Goal: Task Accomplishment & Management: Manage account settings

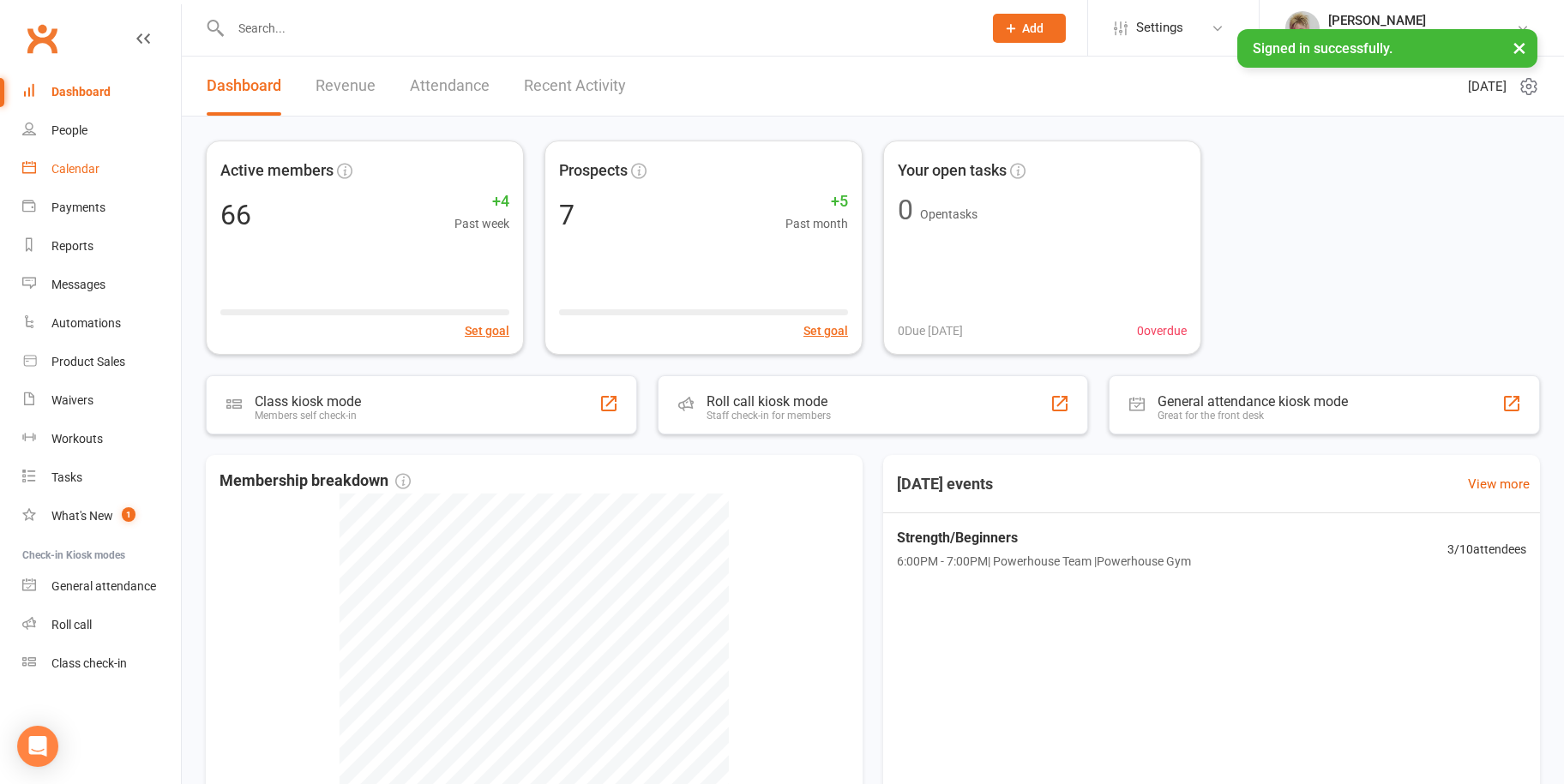
click at [120, 183] on link "Calendar" at bounding box center [102, 169] width 159 height 39
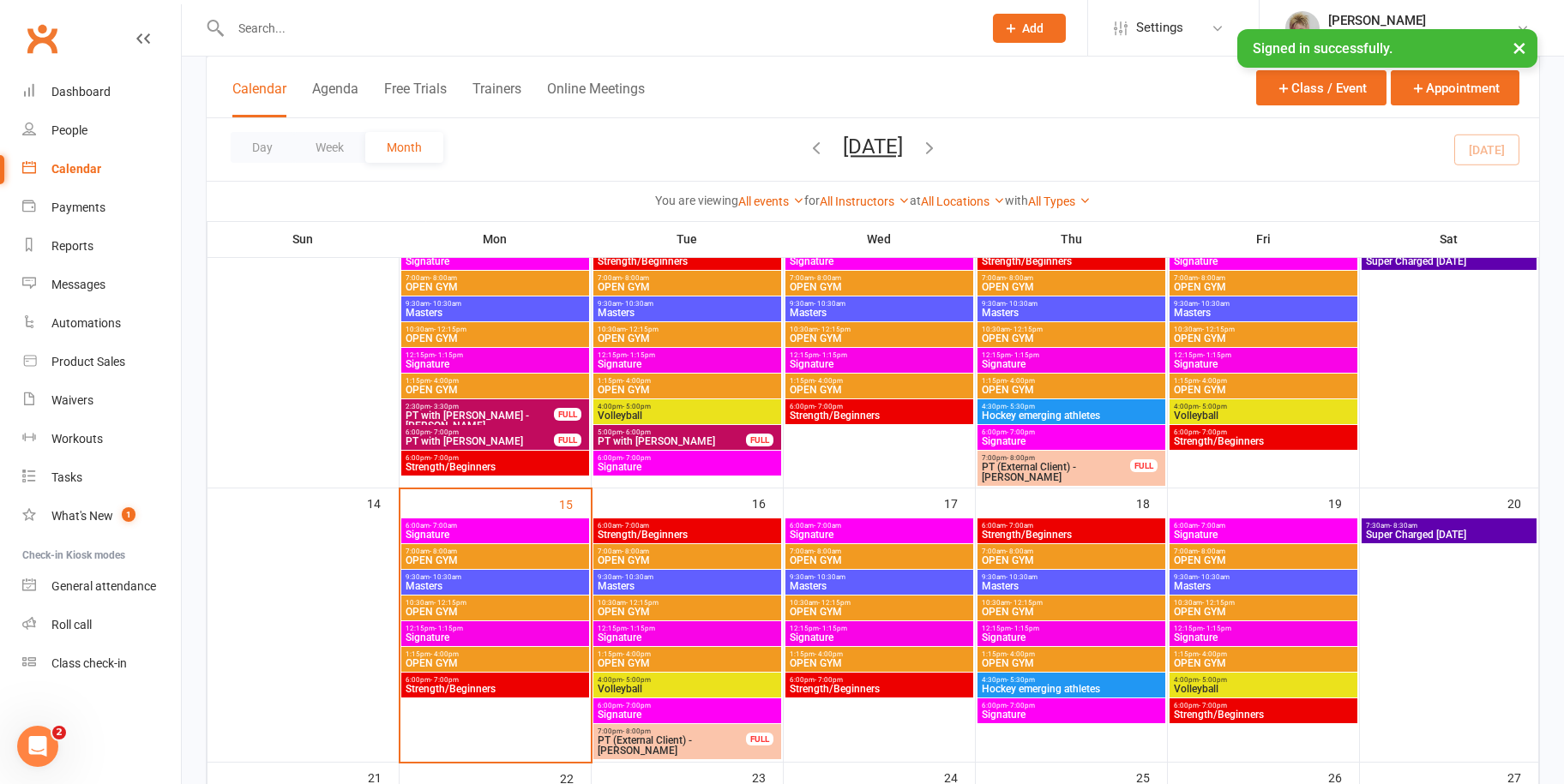
scroll to position [429, 0]
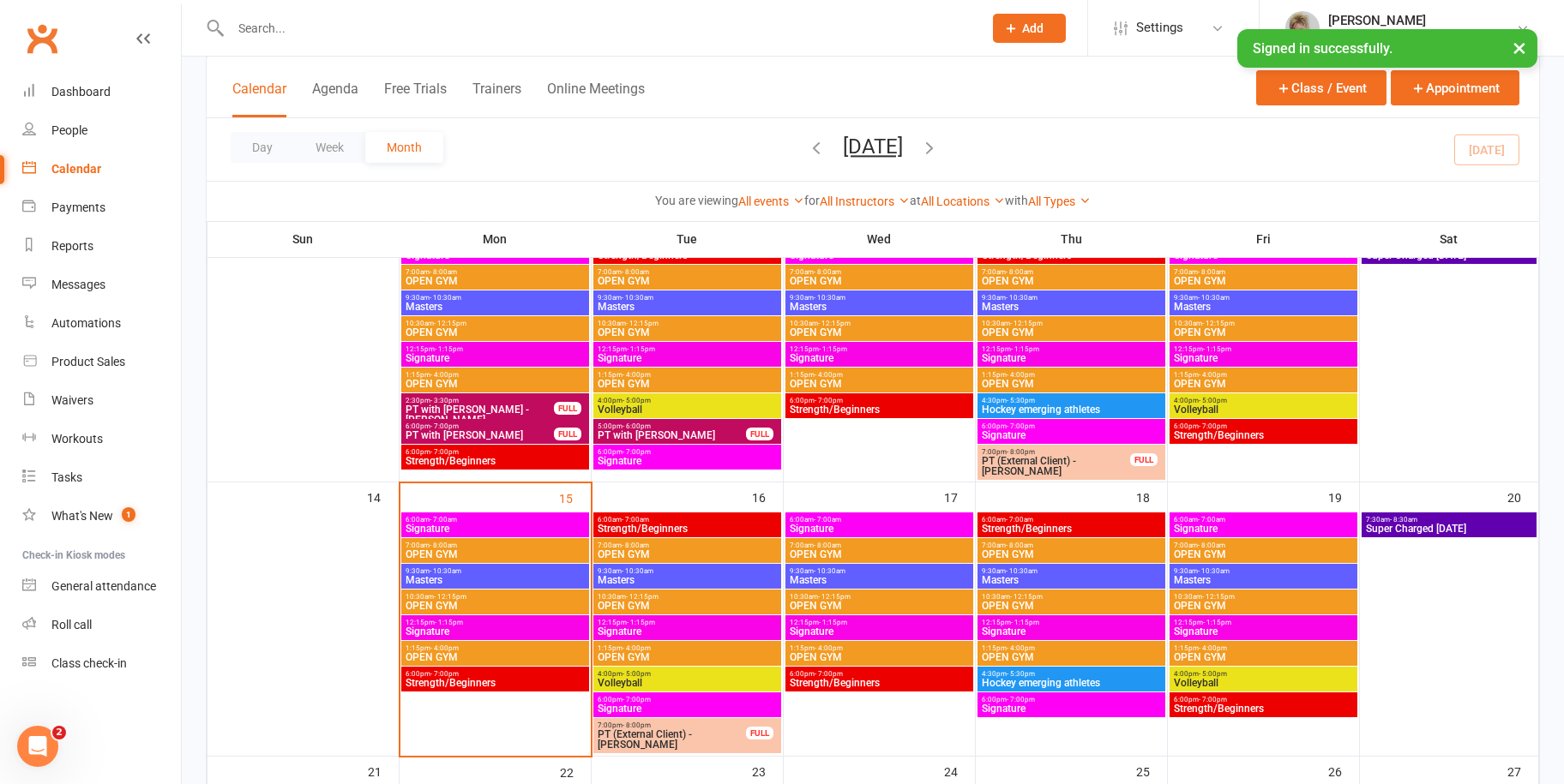
click at [532, 675] on span "6:00pm - 7:00pm" at bounding box center [495, 674] width 181 height 8
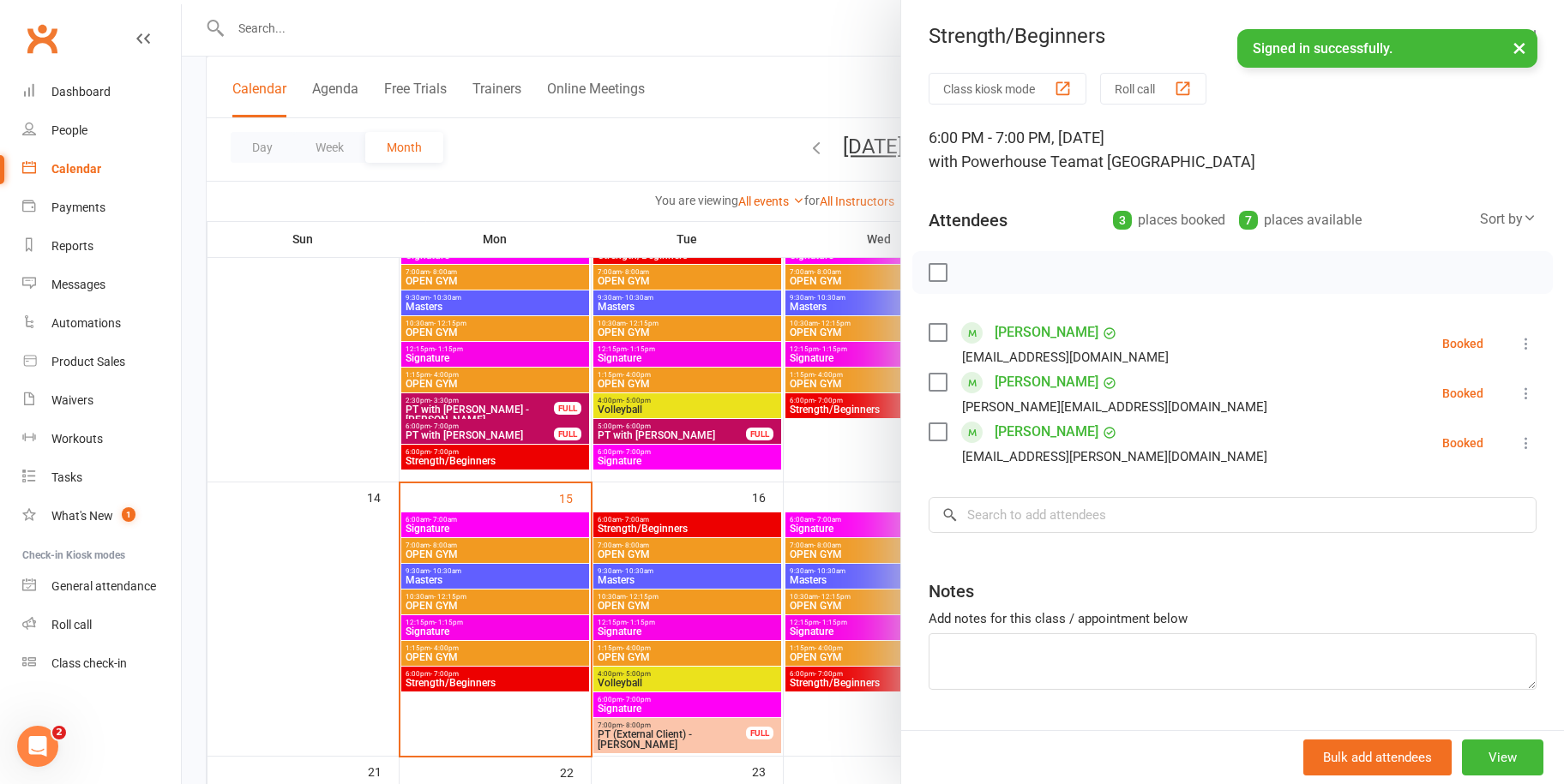
click at [569, 507] on div at bounding box center [872, 392] width 1382 height 784
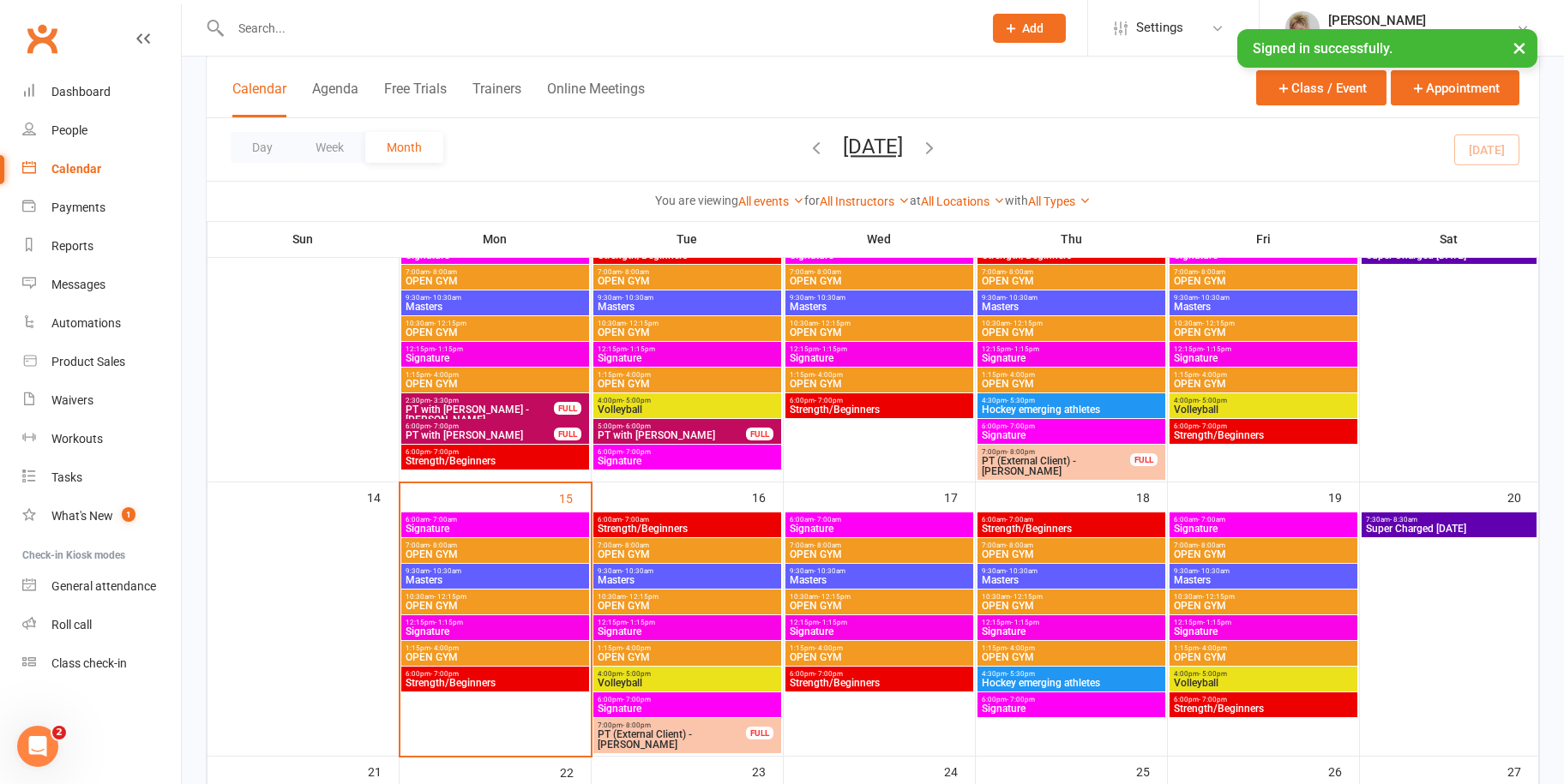
click at [516, 630] on span "Signature" at bounding box center [495, 632] width 181 height 10
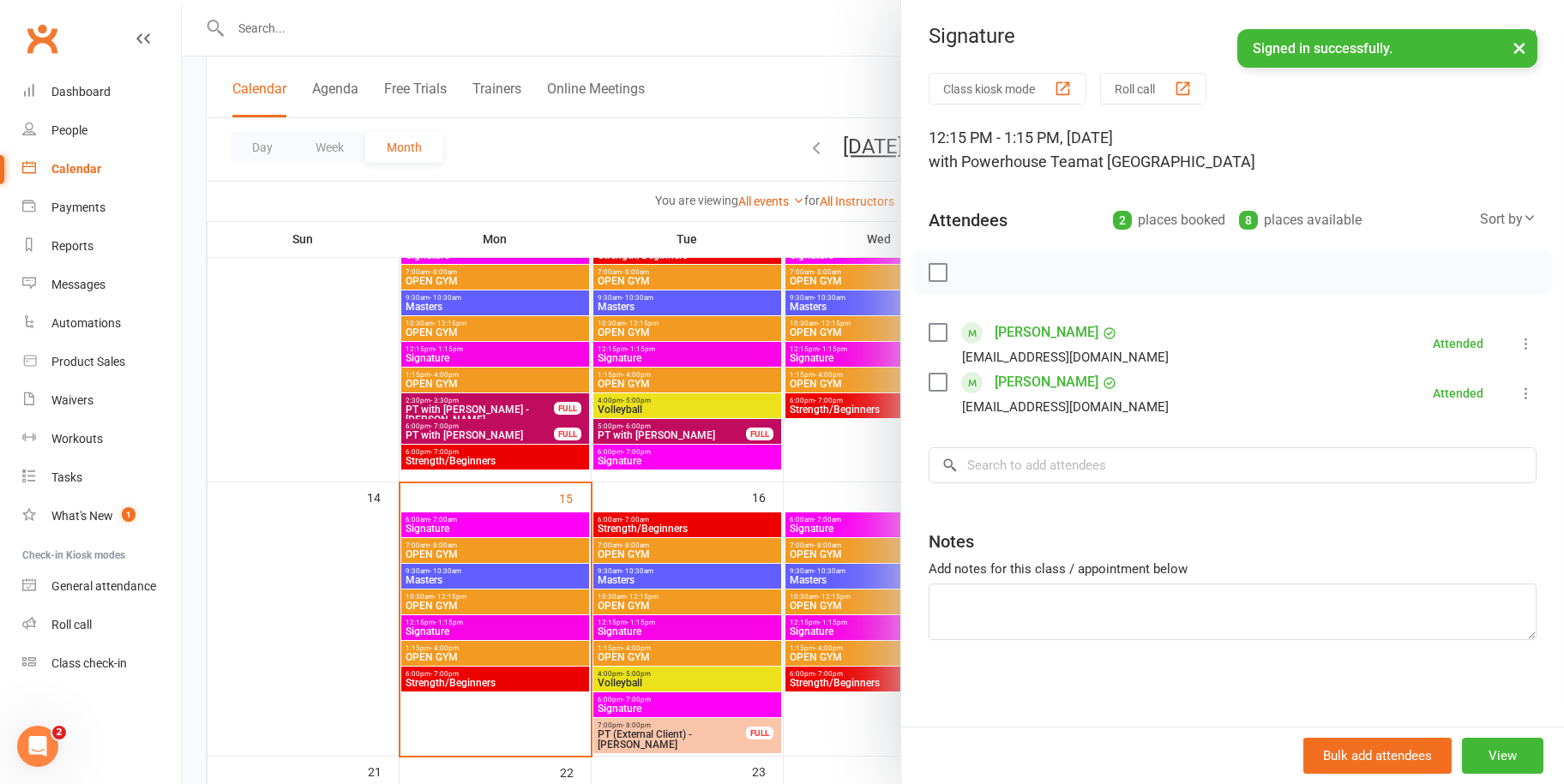
click at [781, 472] on div at bounding box center [872, 392] width 1382 height 784
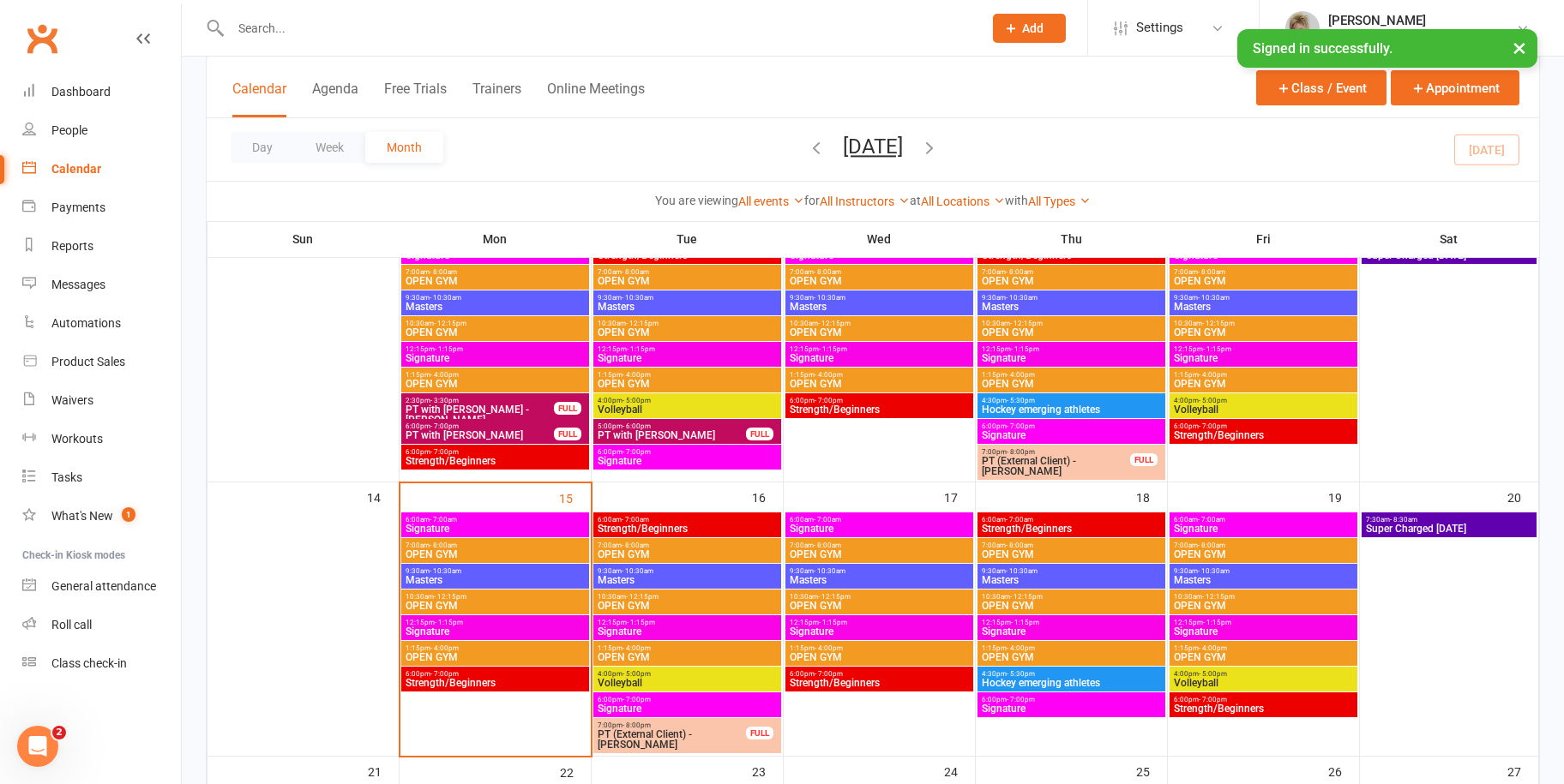
click at [560, 622] on span "12:15pm - 1:15pm" at bounding box center [495, 623] width 181 height 8
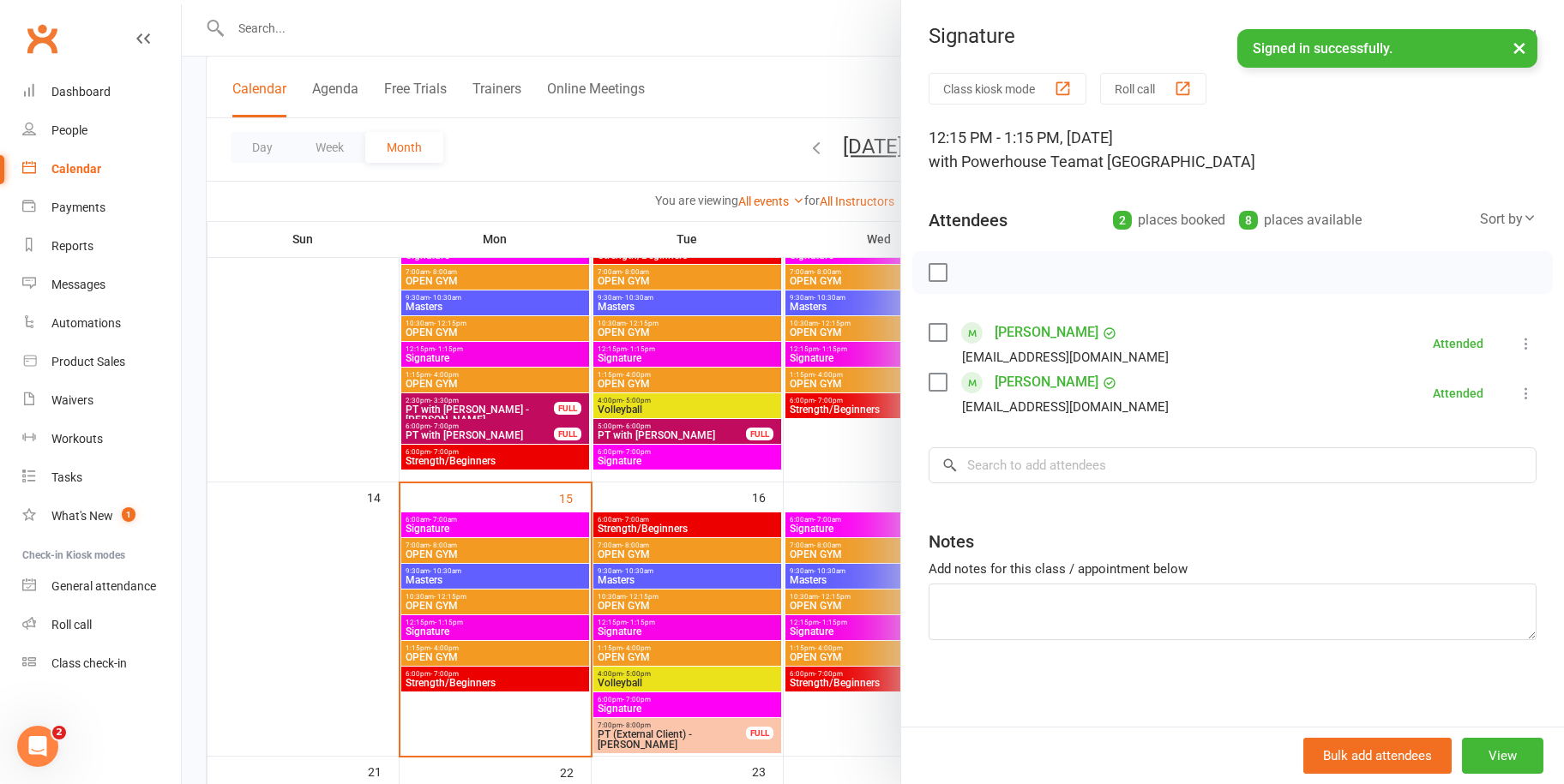
click at [1307, 227] on div "8 places available" at bounding box center [1300, 220] width 123 height 24
click at [1206, 221] on div "2 places booked" at bounding box center [1170, 220] width 113 height 24
click at [1101, 458] on input "search" at bounding box center [1232, 465] width 608 height 36
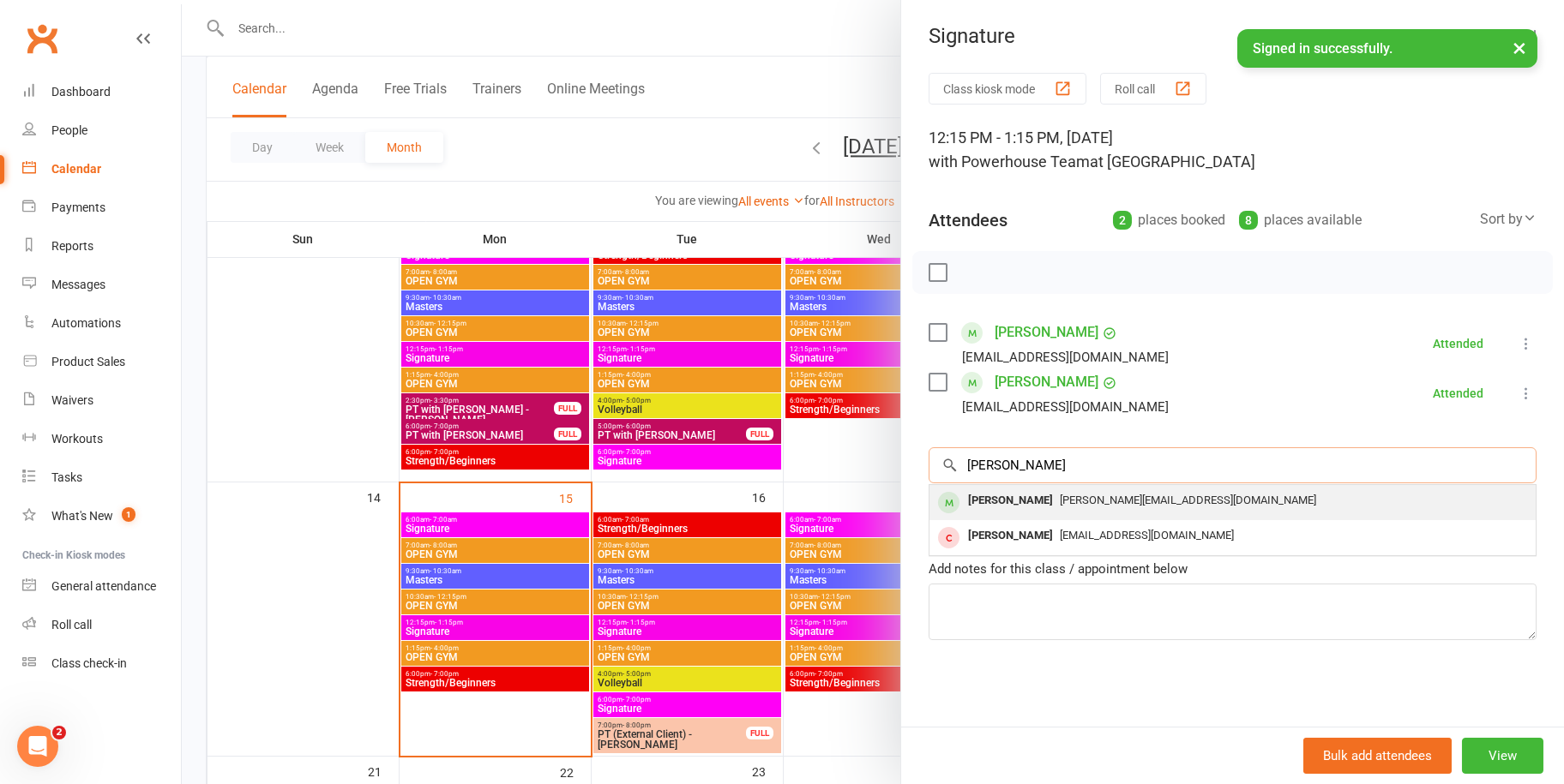
type input "[PERSON_NAME]"
click at [1078, 508] on div "[PERSON_NAME][EMAIL_ADDRESS][DOMAIN_NAME]" at bounding box center [1233, 501] width 593 height 25
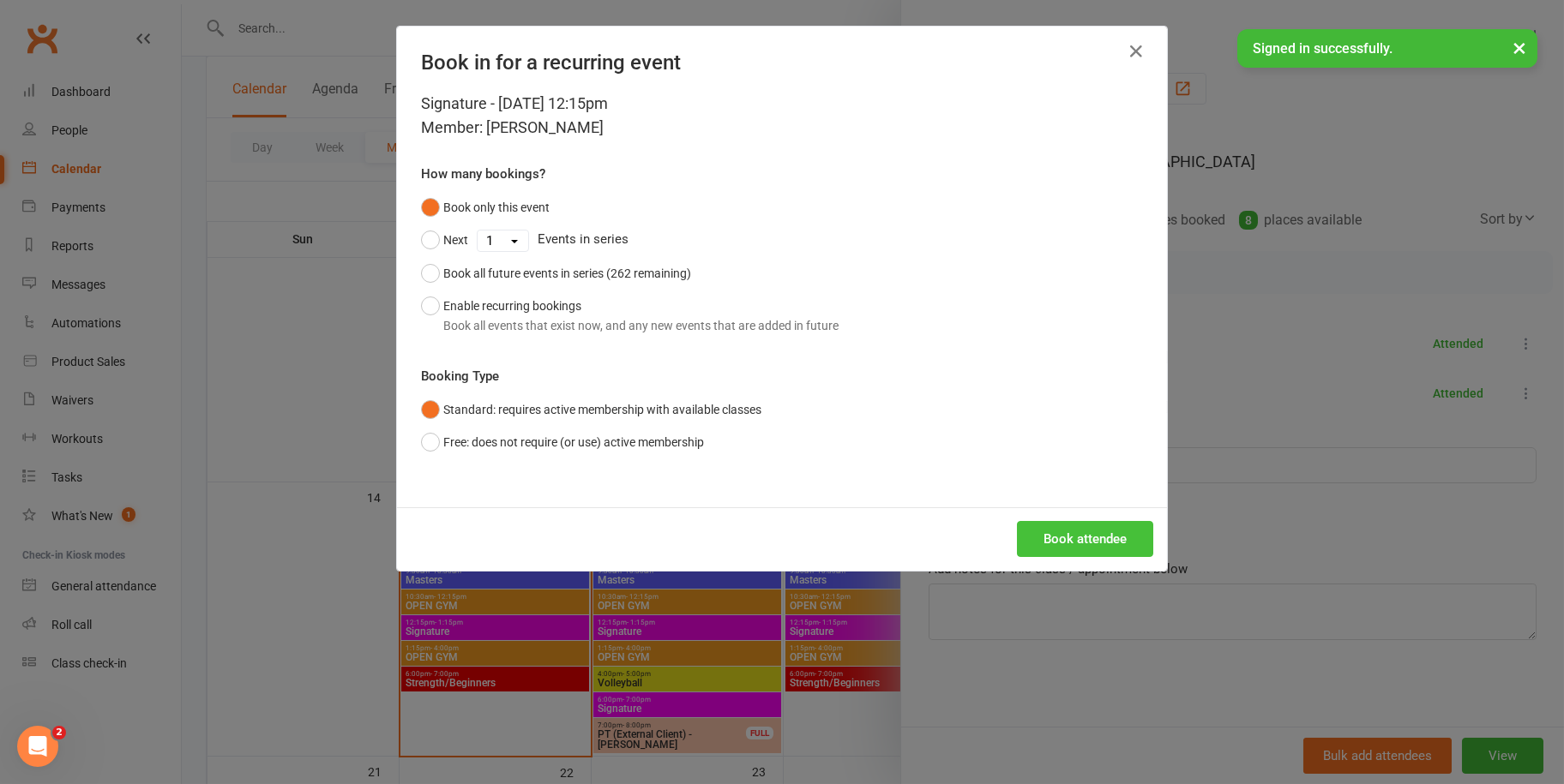
click at [1076, 523] on button "Book attendee" at bounding box center [1086, 539] width 136 height 36
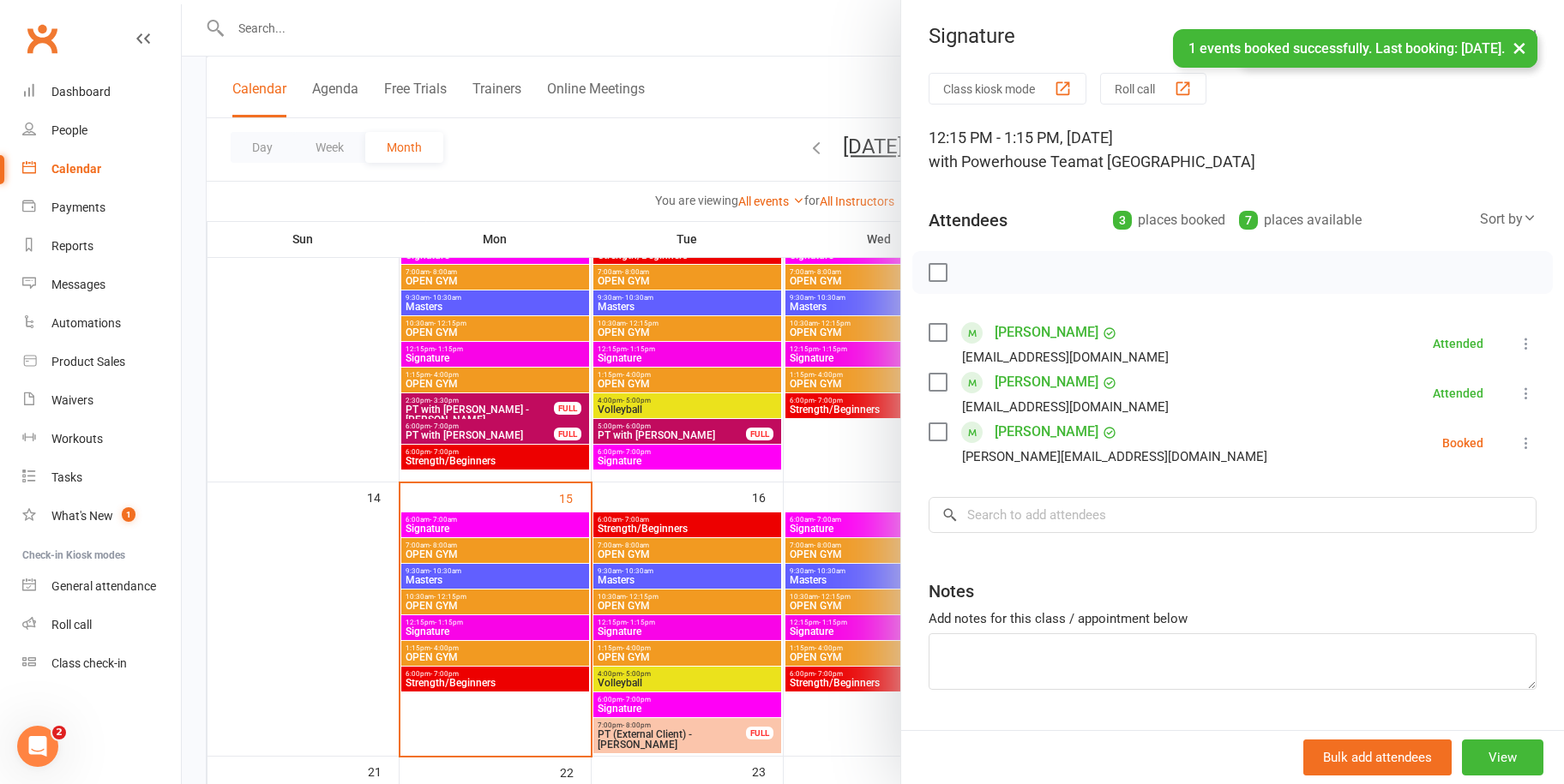
click at [935, 427] on label at bounding box center [937, 431] width 17 height 17
click at [1453, 437] on div "Booked" at bounding box center [1463, 443] width 41 height 12
click at [1524, 43] on button "×" at bounding box center [1520, 47] width 31 height 37
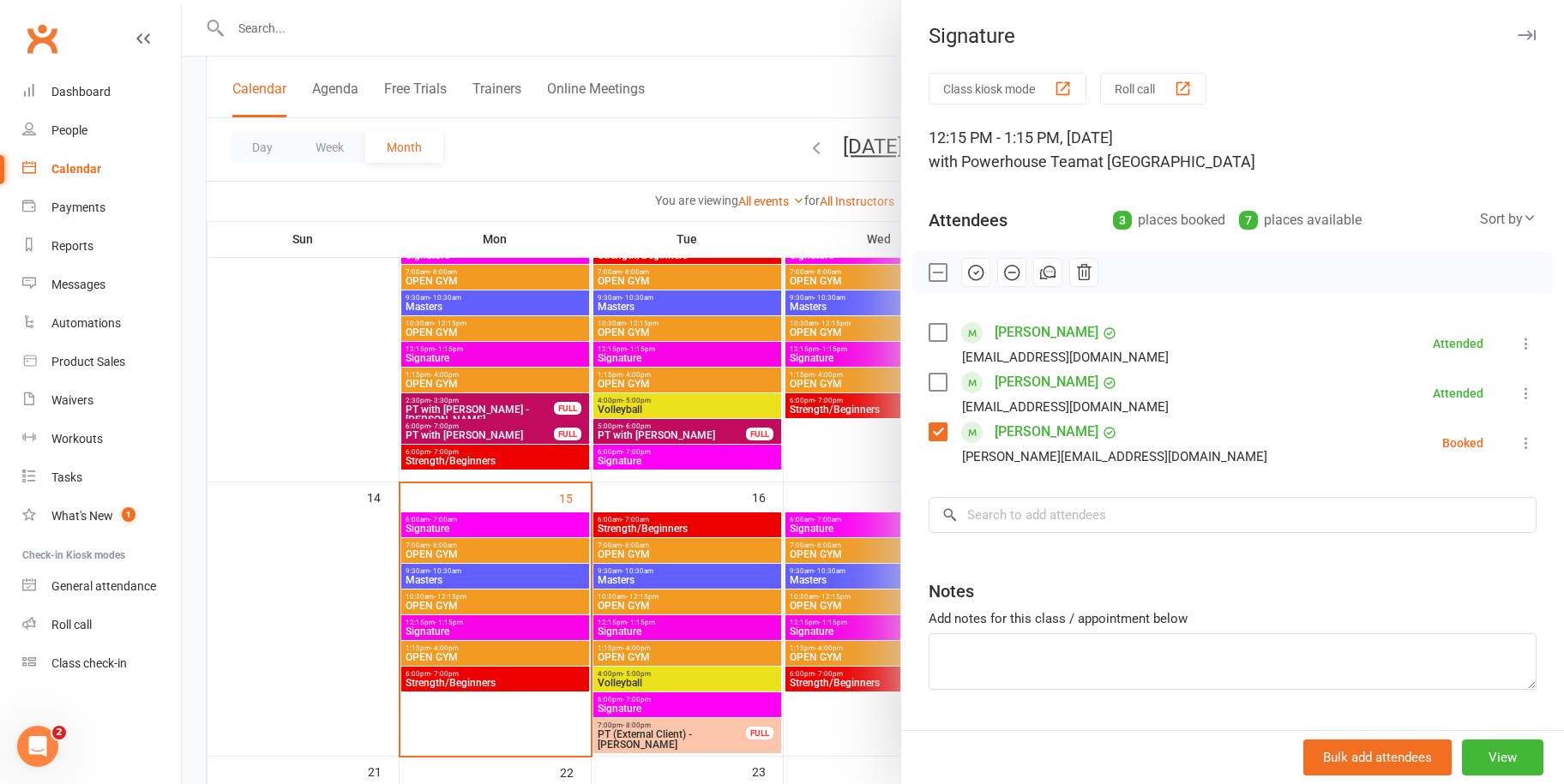
click at [636, 158] on div at bounding box center [872, 392] width 1382 height 784
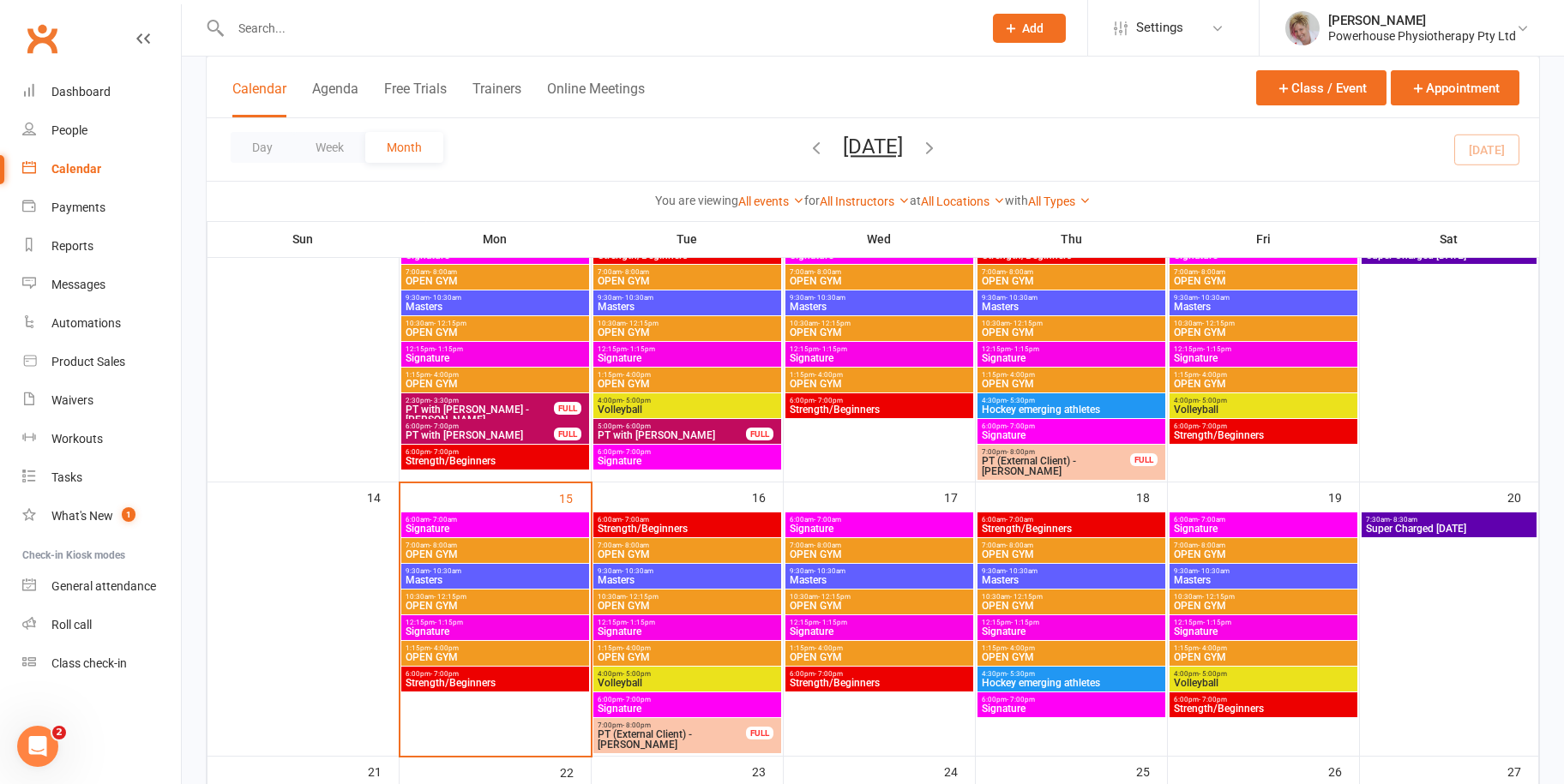
click at [535, 621] on span "12:15pm - 1:15pm" at bounding box center [495, 623] width 181 height 8
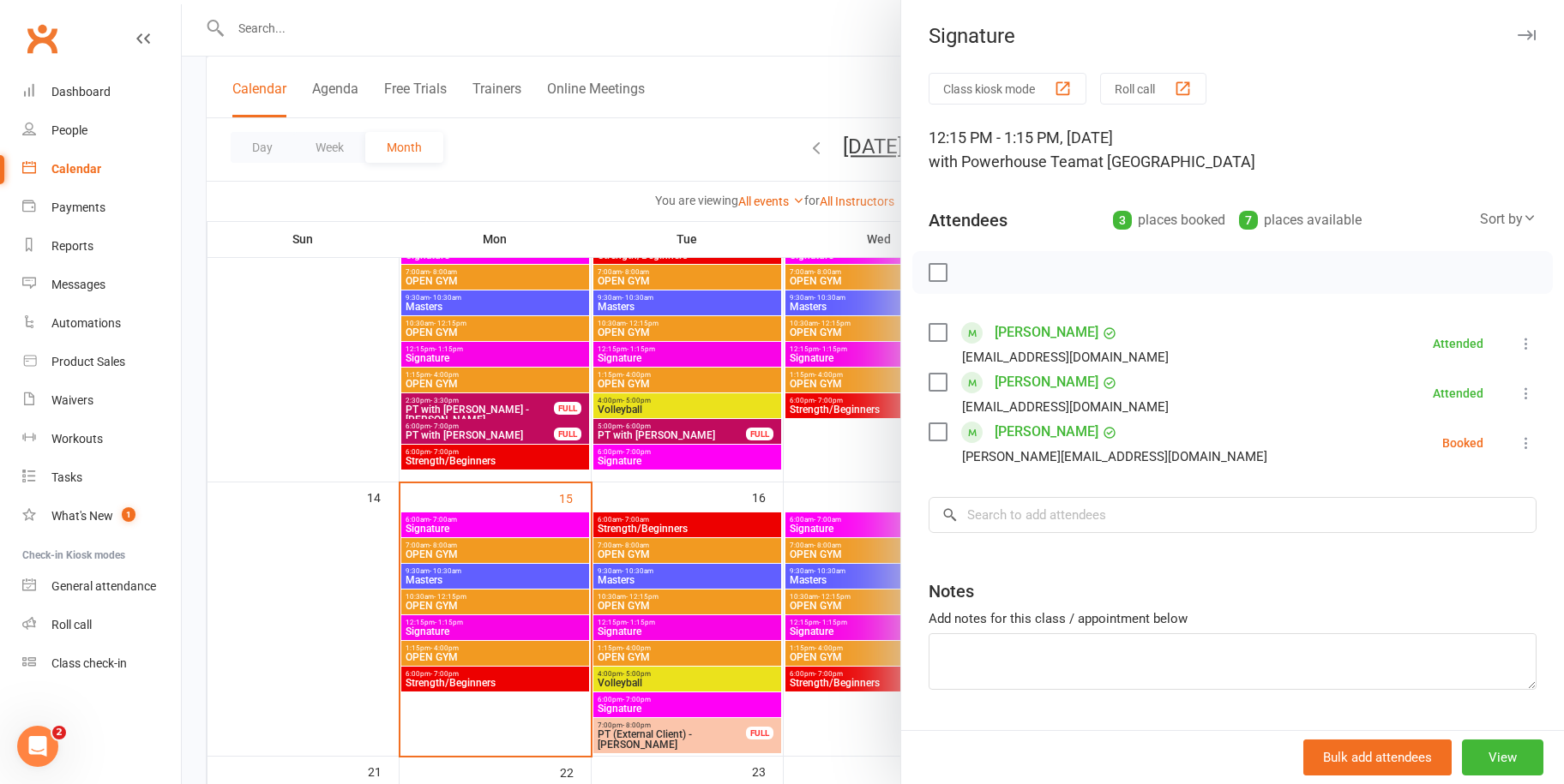
click at [1519, 441] on icon at bounding box center [1526, 442] width 17 height 17
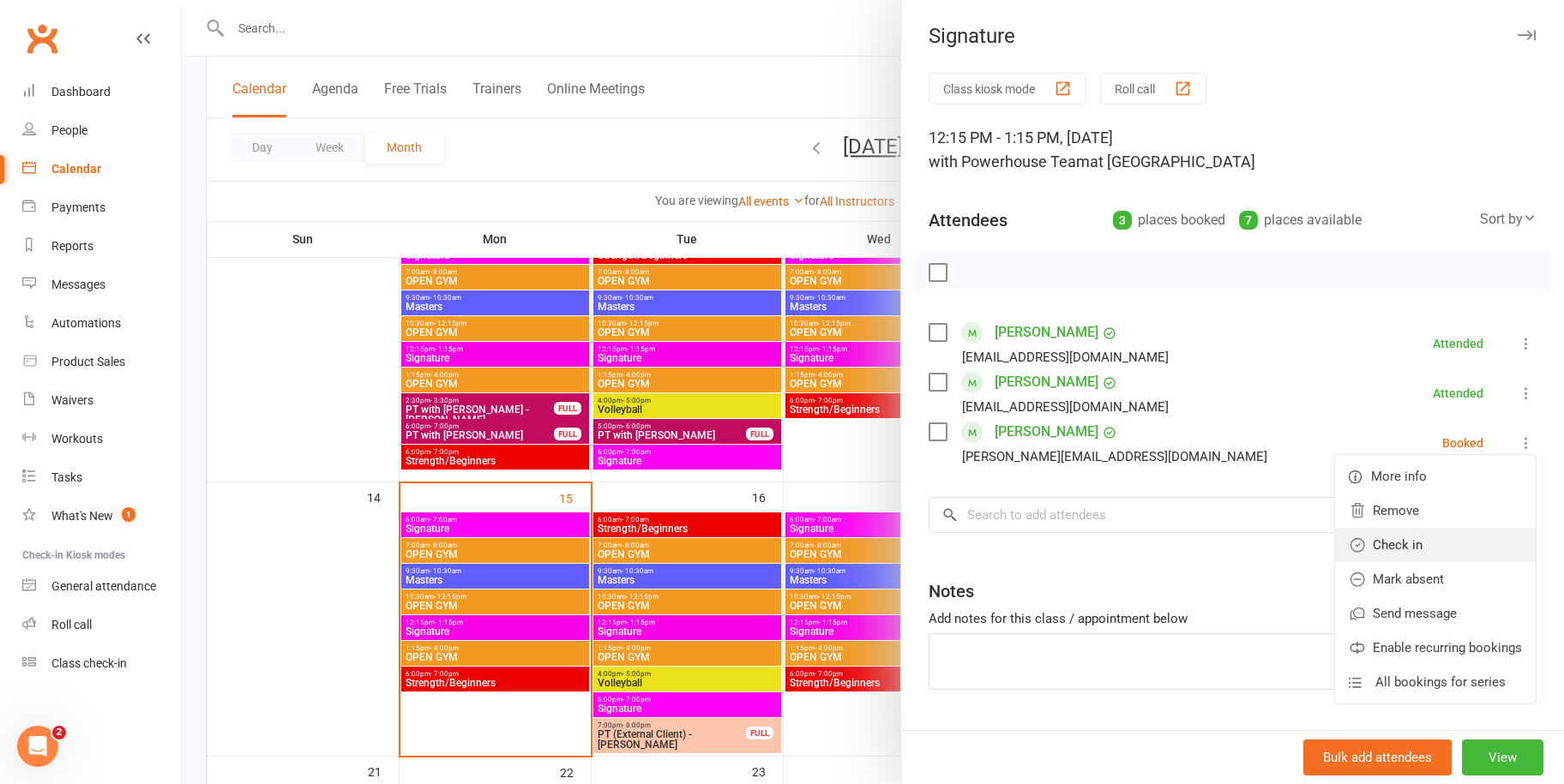
click at [1412, 541] on link "Check in" at bounding box center [1436, 545] width 201 height 35
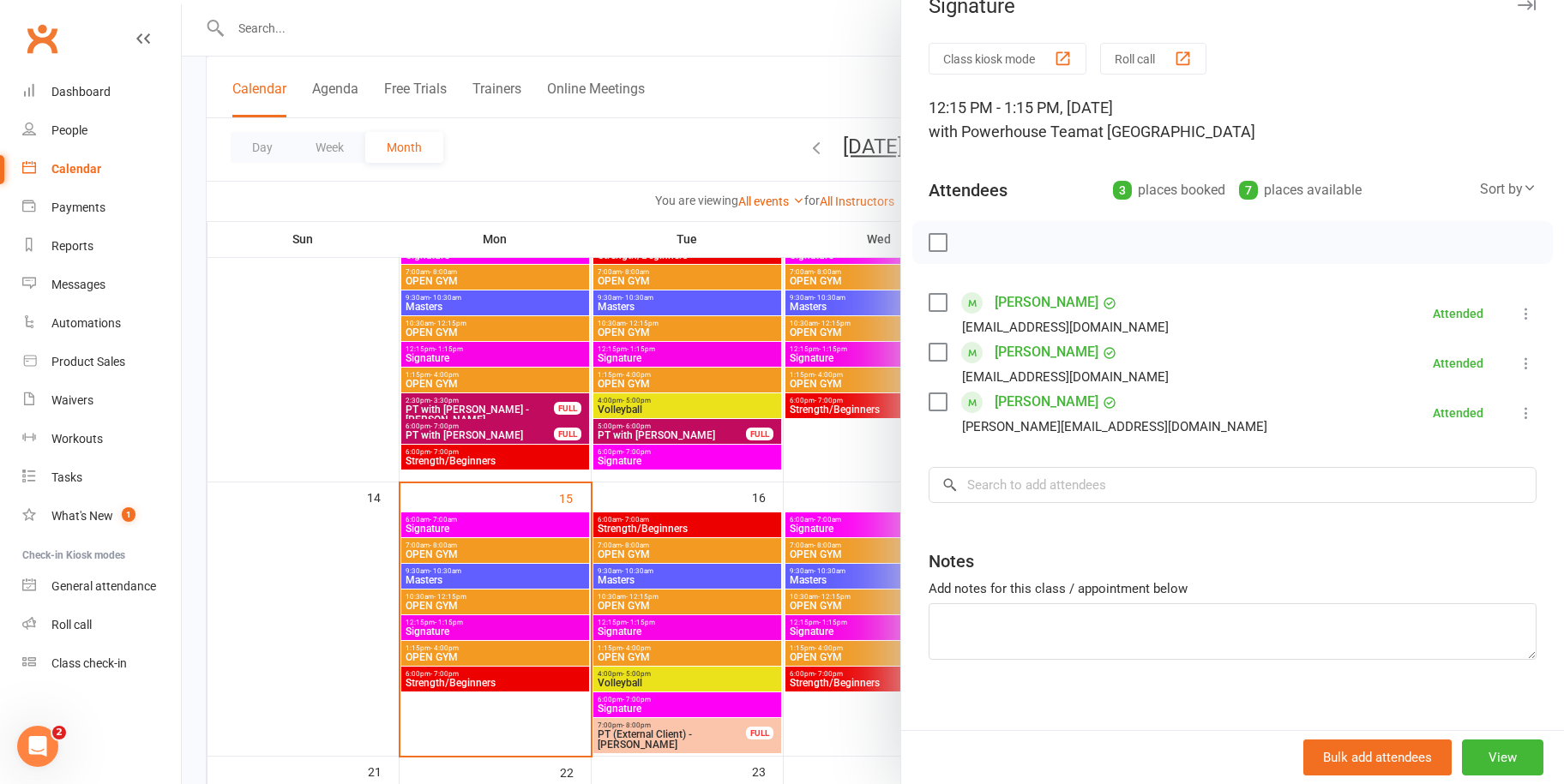
scroll to position [43, 0]
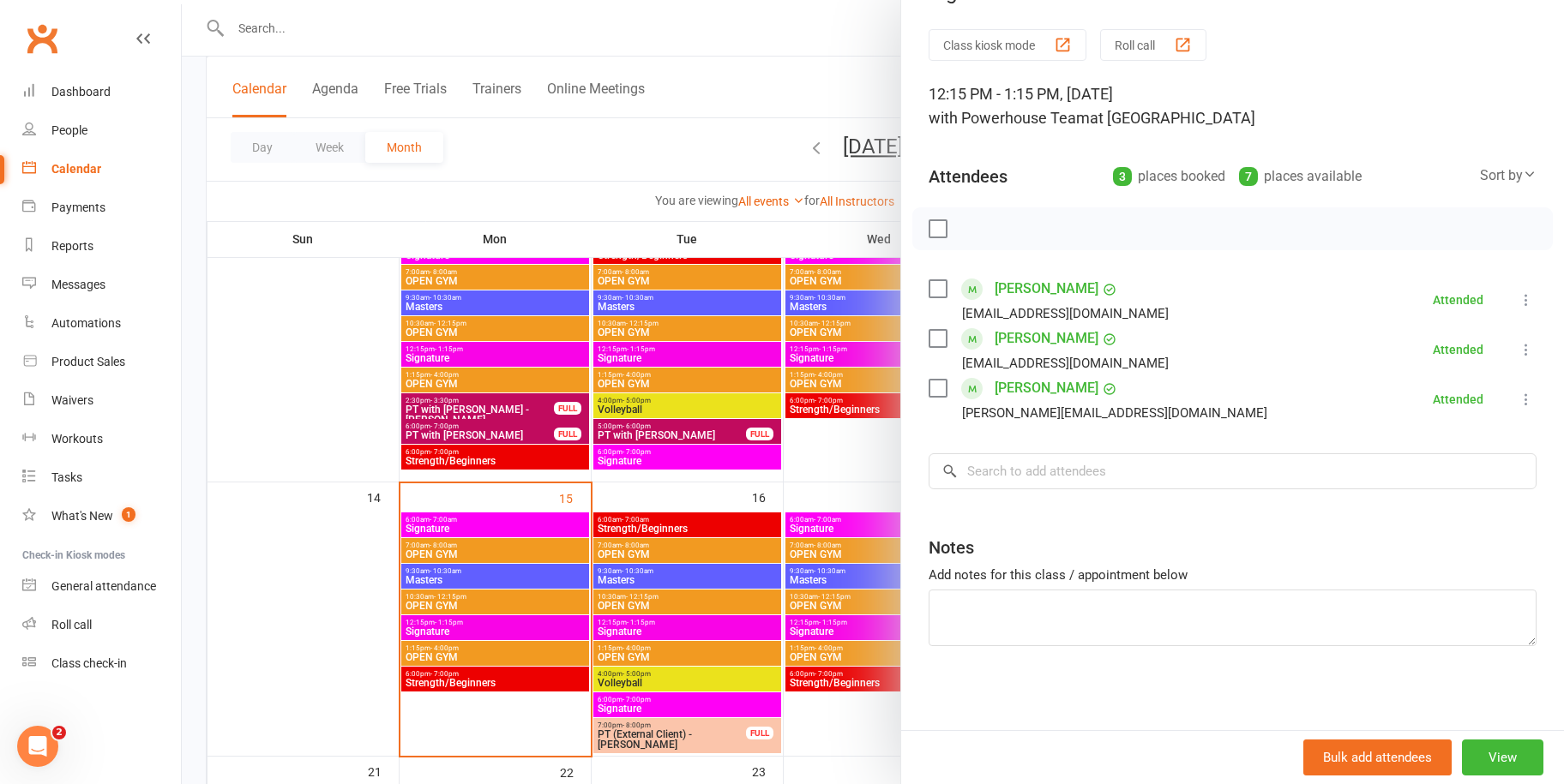
click at [626, 198] on div at bounding box center [872, 392] width 1382 height 784
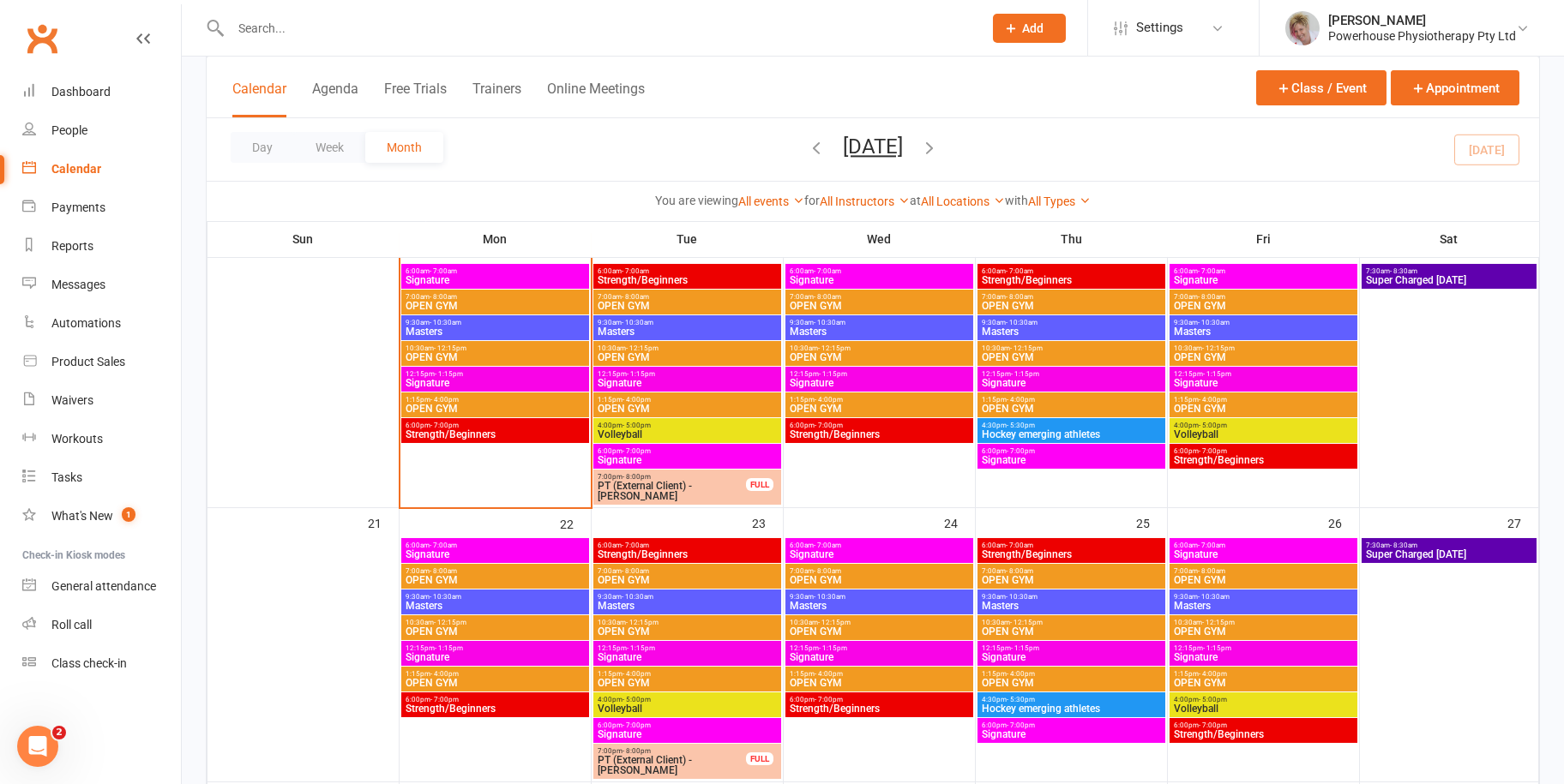
scroll to position [685, 0]
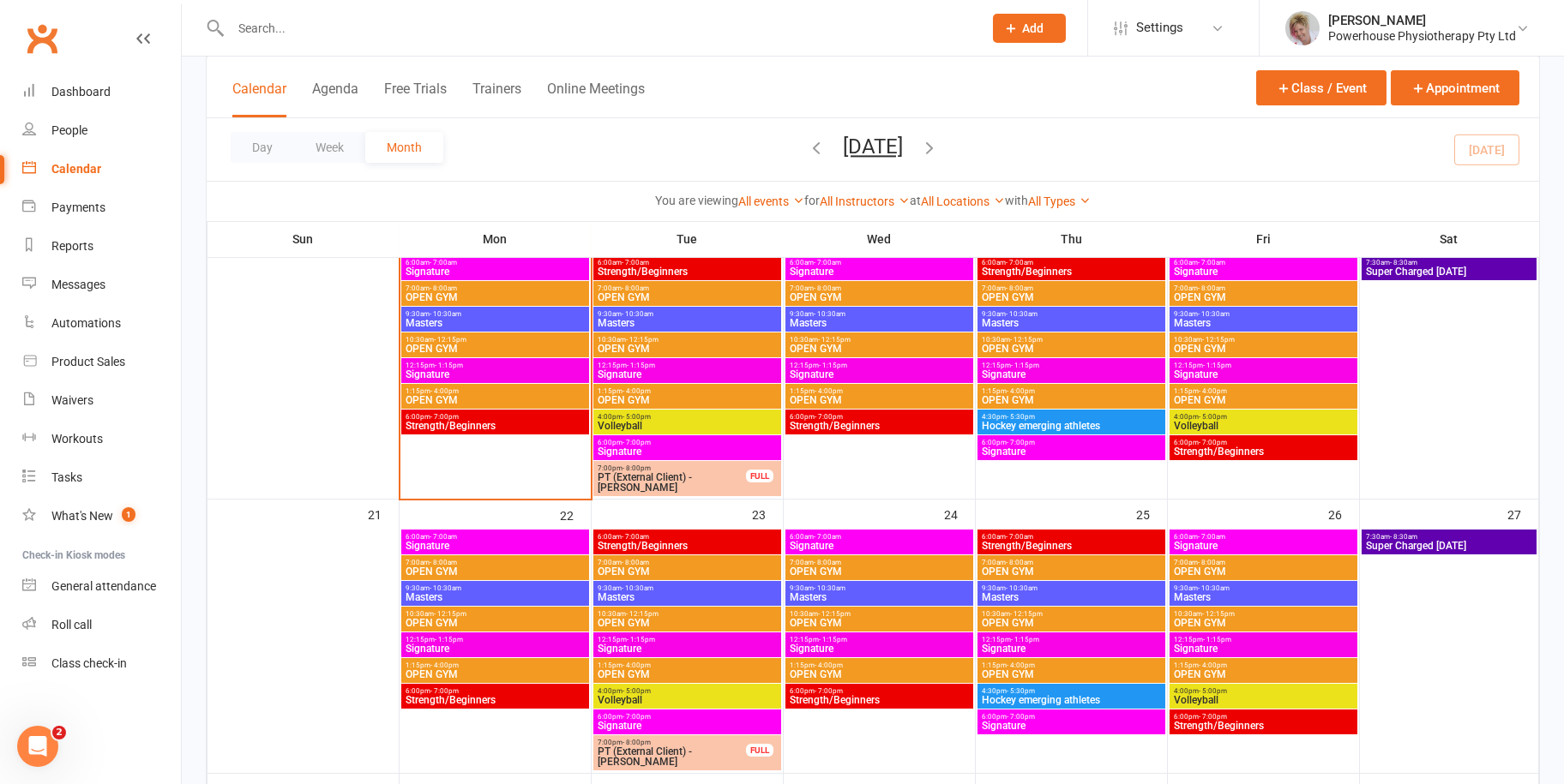
click at [1057, 417] on span "4:30pm - 5:30pm" at bounding box center [1071, 417] width 181 height 8
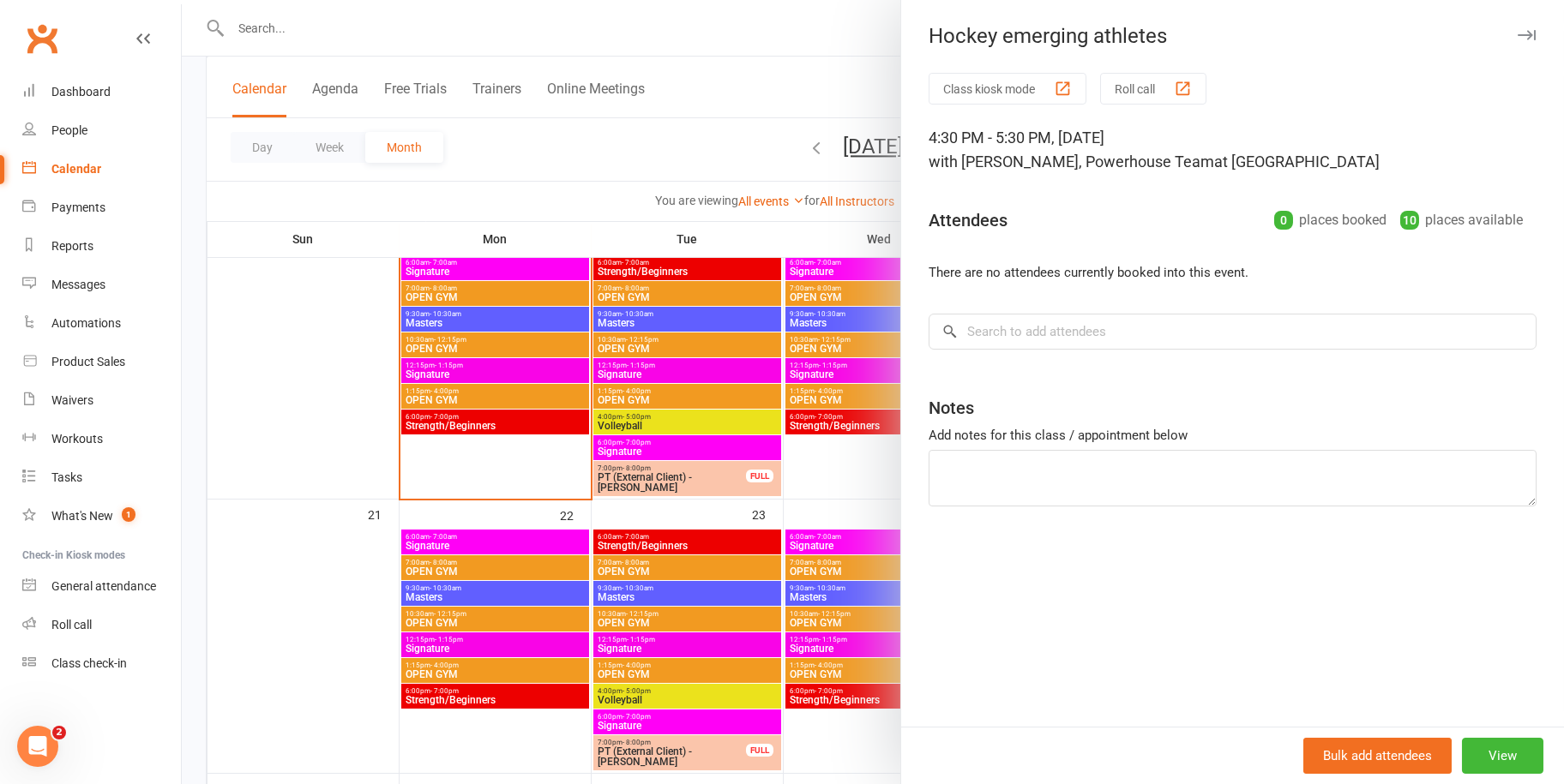
click at [822, 360] on div at bounding box center [872, 392] width 1382 height 784
